Goal: Information Seeking & Learning: Learn about a topic

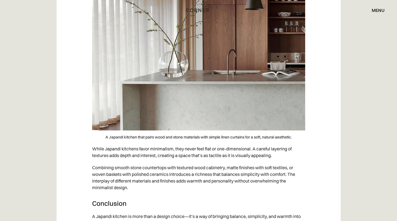
scroll to position [2918, 0]
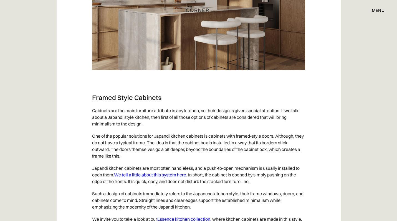
scroll to position [2159, 0]
